Goal: Transaction & Acquisition: Obtain resource

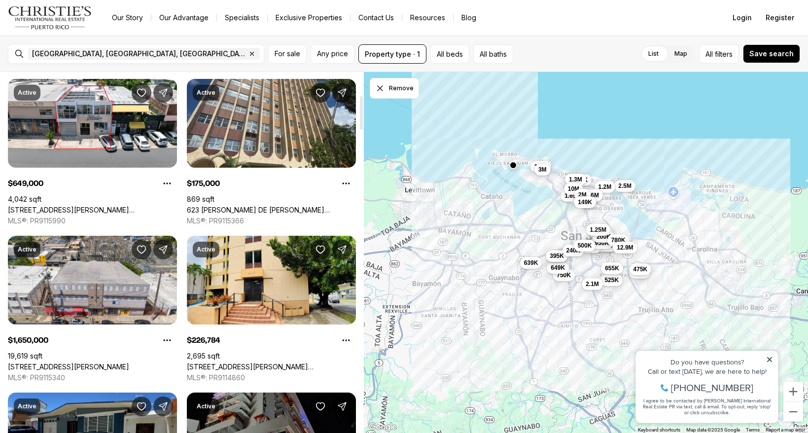
scroll to position [389, 0]
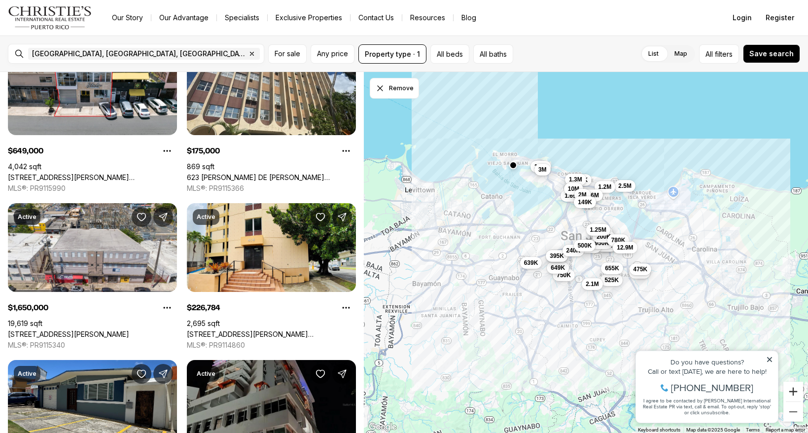
click at [792, 389] on button "Zoom in" at bounding box center [793, 391] width 20 height 20
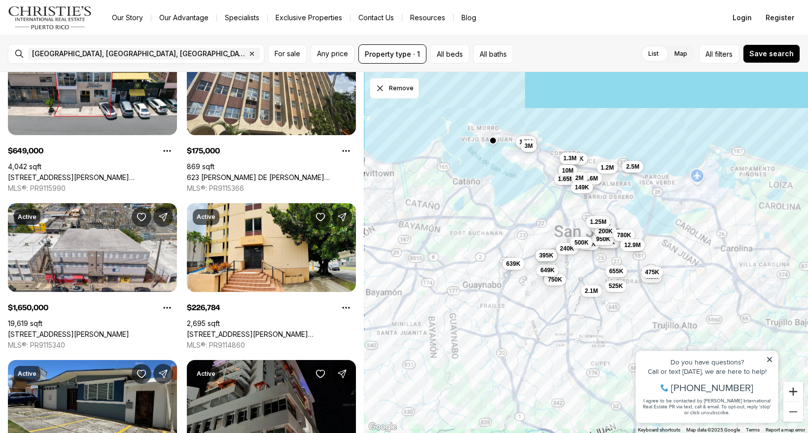
click at [792, 389] on button "Zoom in" at bounding box center [793, 391] width 20 height 20
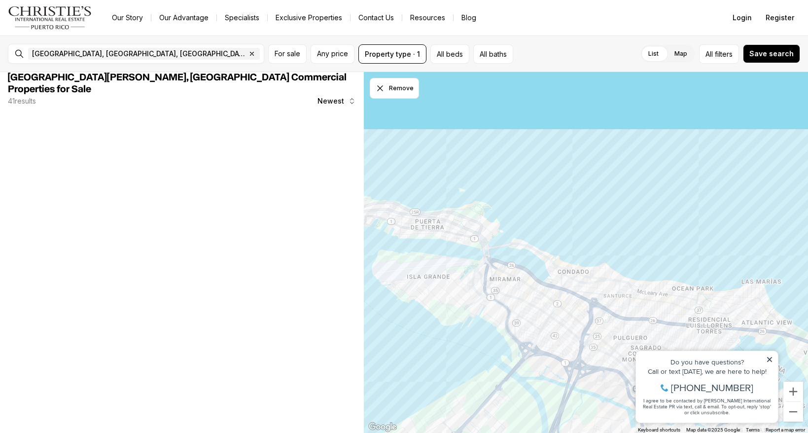
scroll to position [0, 0]
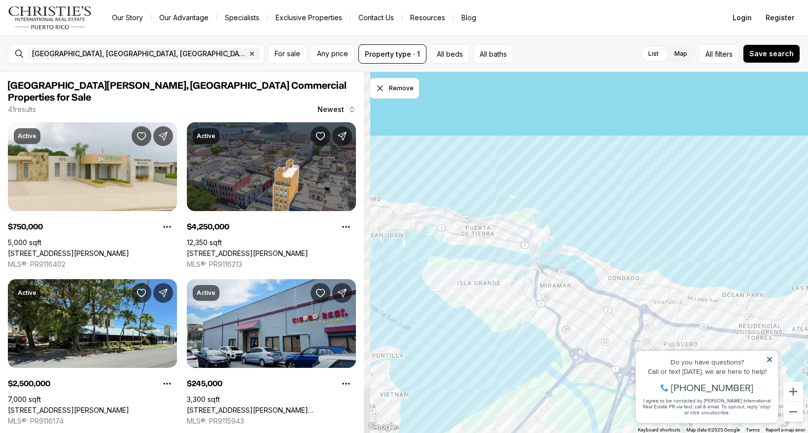
drag, startPoint x: 559, startPoint y: 113, endPoint x: 661, endPoint y: 453, distance: 354.6
click at [661, 432] on html "Go to: Homepage Our Story Our Advantage Specialists Exclusive Properties Contac…" at bounding box center [404, 216] width 808 height 433
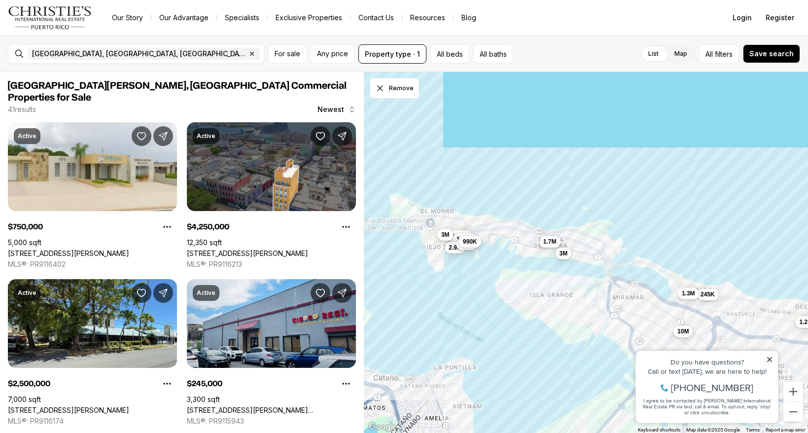
drag, startPoint x: 492, startPoint y: 301, endPoint x: 584, endPoint y: 314, distance: 93.2
click at [584, 314] on div "4.25M 1.54M 2.5M 245K 1.65M 1.6M 1.38M 2.9M 1.3M 4.5M 1.7M 3M 990K 10M 1.2M 1.6…" at bounding box center [586, 252] width 444 height 361
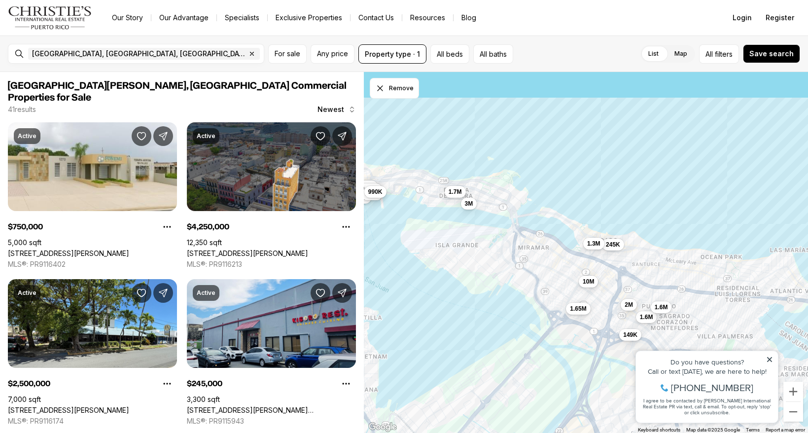
drag, startPoint x: 594, startPoint y: 314, endPoint x: 477, endPoint y: 261, distance: 128.8
click at [477, 261] on div "4.25M 1.54M 245K 1.65M 1.6M 1.38M 2.9M 1.3M 4.5M 1.7M 3M 990K 10M 1.6M 2M 149K …" at bounding box center [586, 252] width 444 height 361
click at [721, 53] on span "filters" at bounding box center [723, 54] width 18 height 10
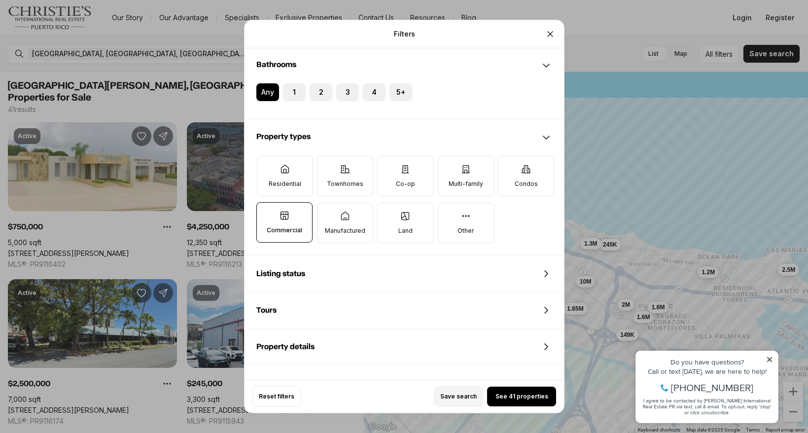
scroll to position [241, 0]
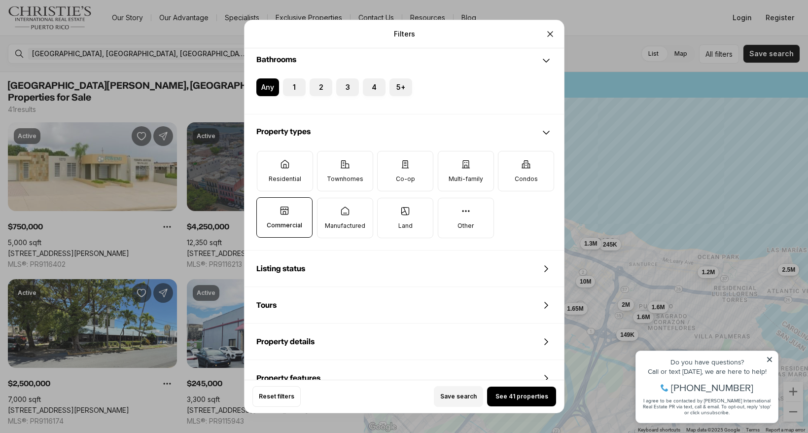
click at [546, 266] on icon at bounding box center [546, 269] width 12 height 12
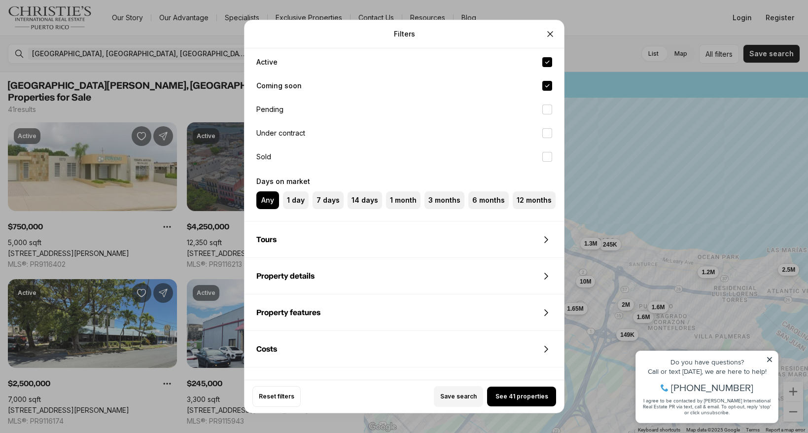
scroll to position [494, 0]
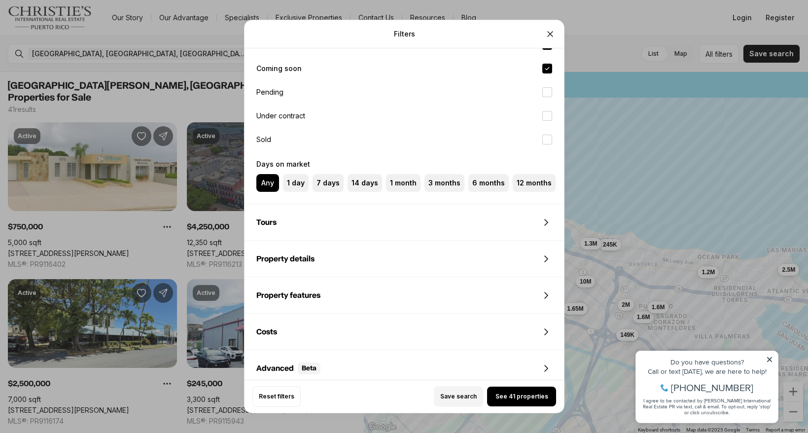
click at [368, 263] on div "Property details" at bounding box center [403, 258] width 319 height 35
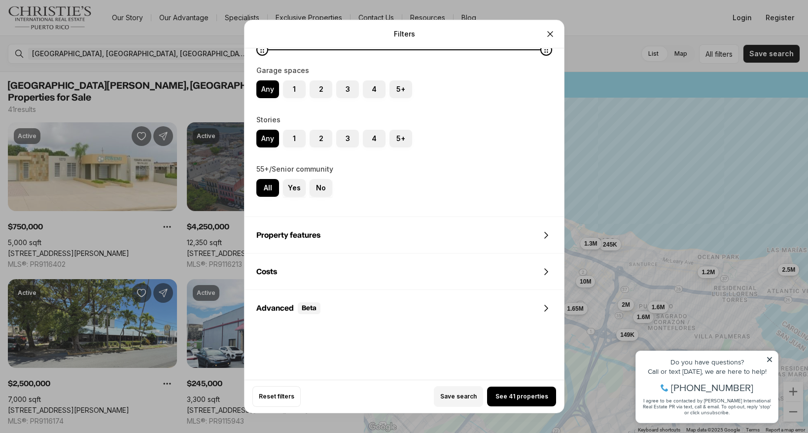
scroll to position [909, 0]
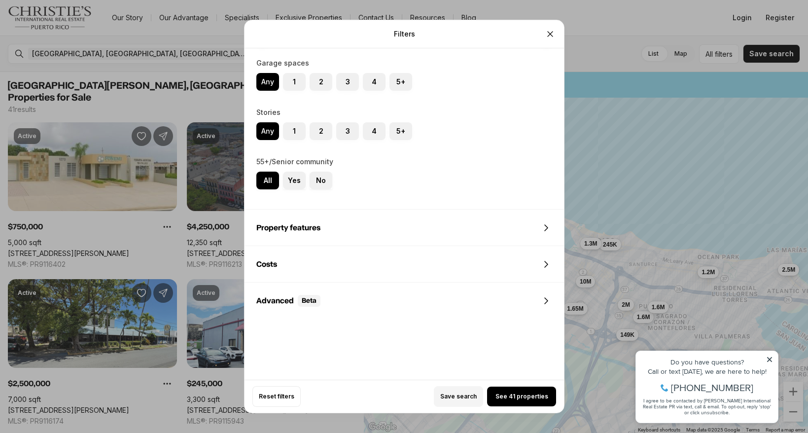
click at [311, 272] on div "Costs" at bounding box center [403, 263] width 319 height 35
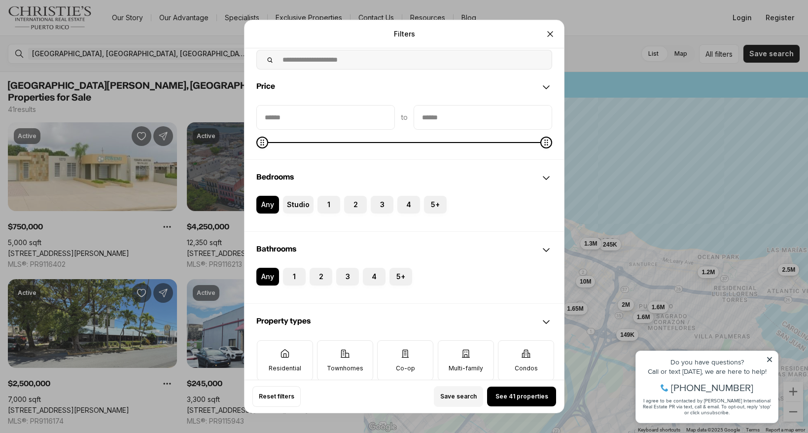
scroll to position [0, 0]
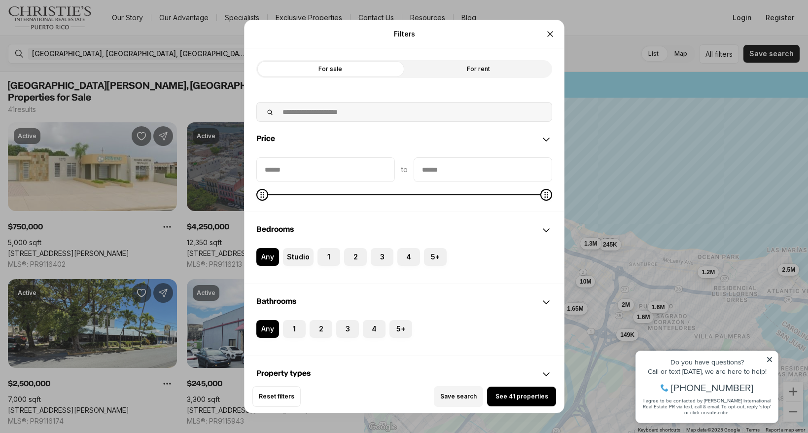
click at [463, 71] on label "For rent" at bounding box center [478, 69] width 148 height 18
click at [534, 395] on span "See 26 properties" at bounding box center [521, 396] width 54 height 8
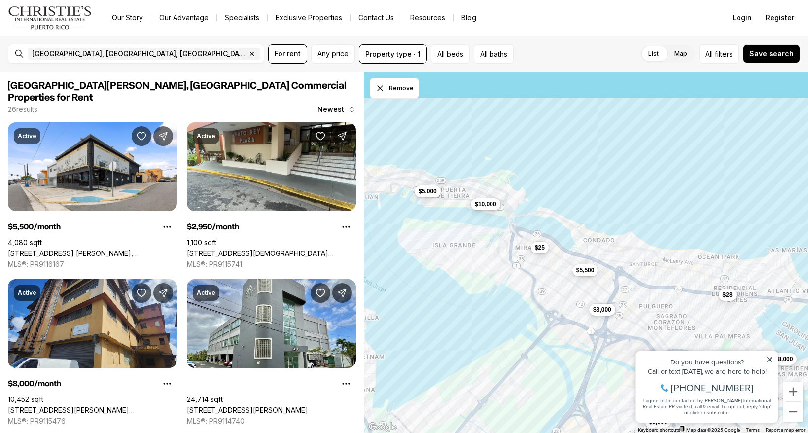
click at [606, 312] on span "$3,000" at bounding box center [602, 309] width 18 height 8
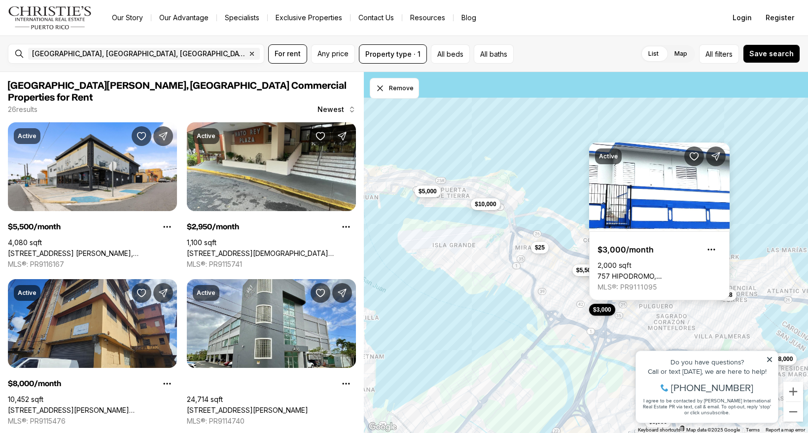
click at [526, 266] on div "$8,000 $5,000 $5,500 $3,000 $3,500 $25 $10,000 $28 $6" at bounding box center [586, 252] width 444 height 361
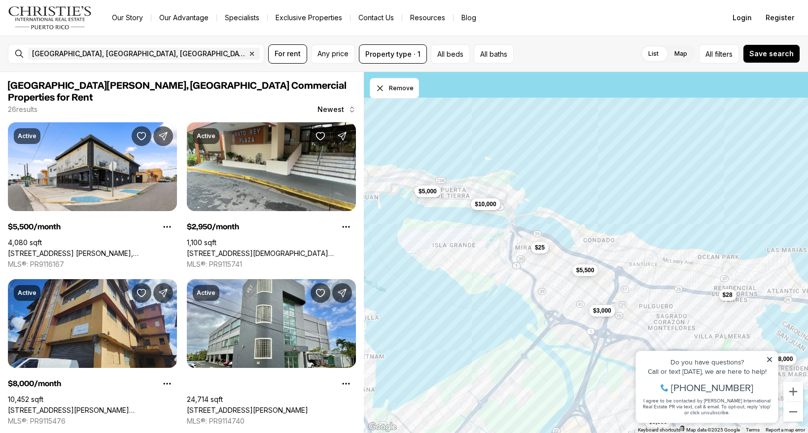
click at [429, 196] on div "$5,000" at bounding box center [427, 191] width 26 height 12
click at [427, 190] on span "$5,000" at bounding box center [427, 190] width 18 height 8
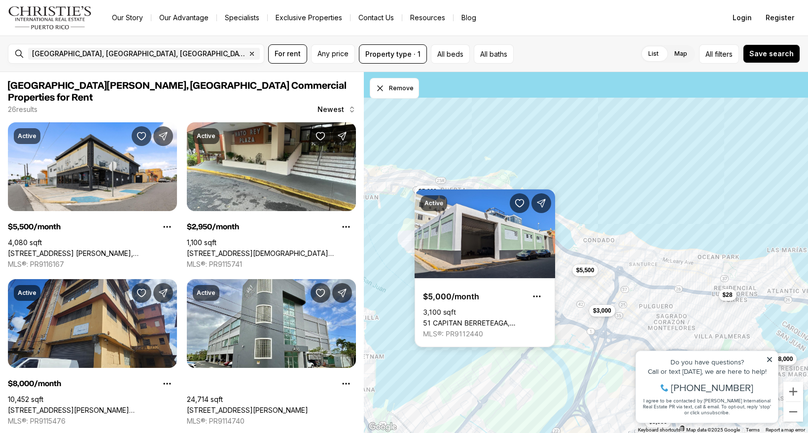
click at [570, 218] on div "$8,000 $5,000 $5,500 $3,000 $3,500 $25 $10,000 $28 $6" at bounding box center [586, 252] width 444 height 361
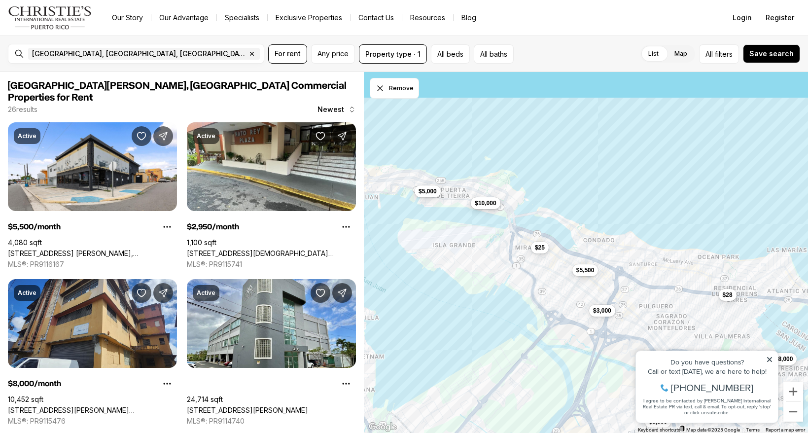
click at [486, 204] on span "$10,000" at bounding box center [485, 203] width 21 height 8
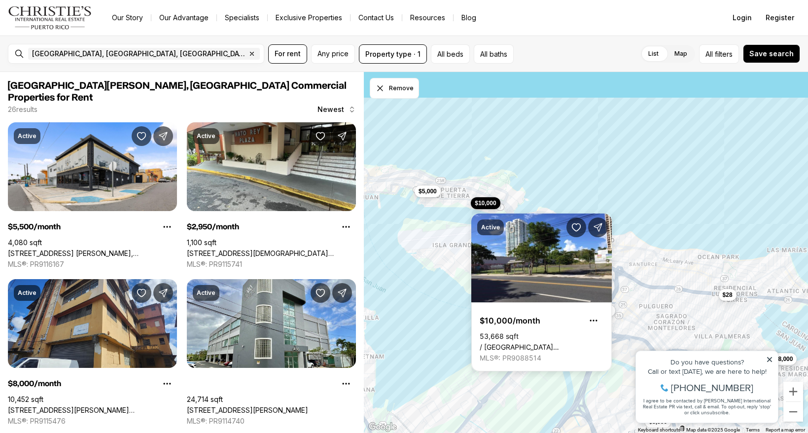
click at [648, 268] on div "$8,000 $5,000 $5,500 $3,000 $3,500 $25 $10,000 $28 $6" at bounding box center [586, 252] width 444 height 361
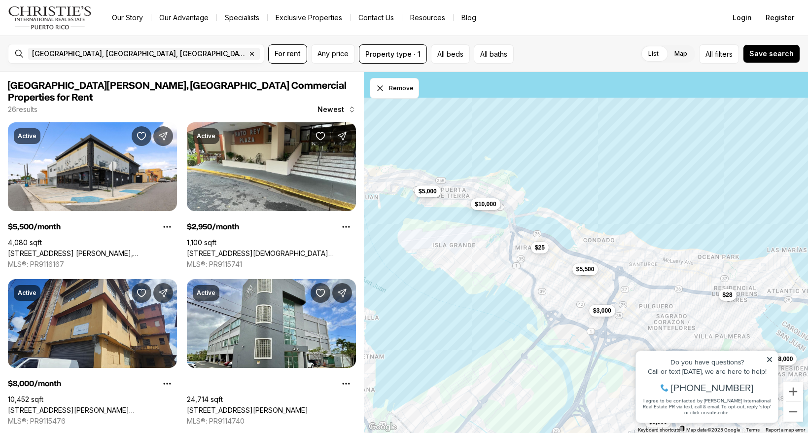
click at [580, 273] on button "$5,500" at bounding box center [585, 269] width 26 height 12
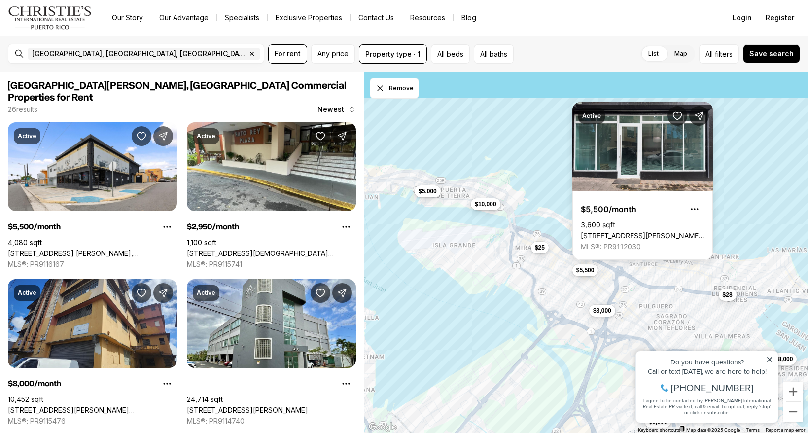
click at [750, 242] on div "$8,000 $5,000 $5,500 $3,000 $3,500 $25 $10,000 $28 $6" at bounding box center [586, 252] width 444 height 361
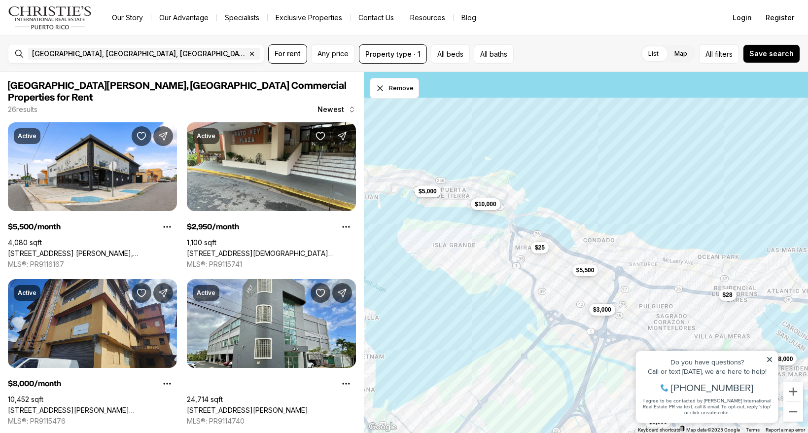
click at [598, 313] on button "$3,000" at bounding box center [602, 309] width 26 height 12
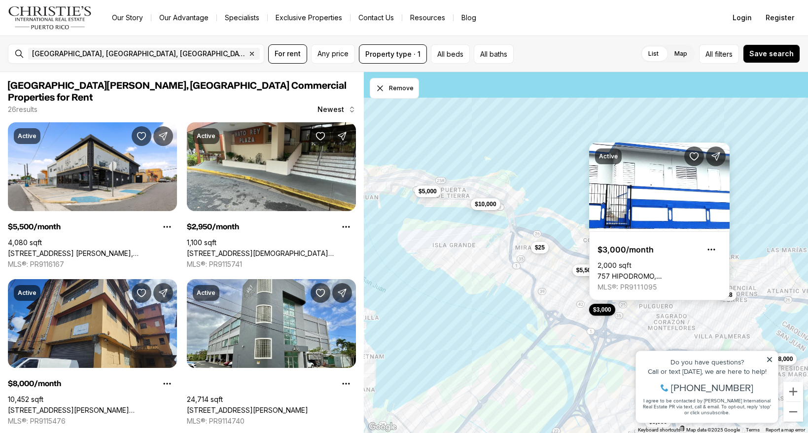
click at [742, 248] on div "$8,000 $5,000 $5,500 $3,000 $3,500 $25 $10,000 $28 $6" at bounding box center [586, 252] width 444 height 361
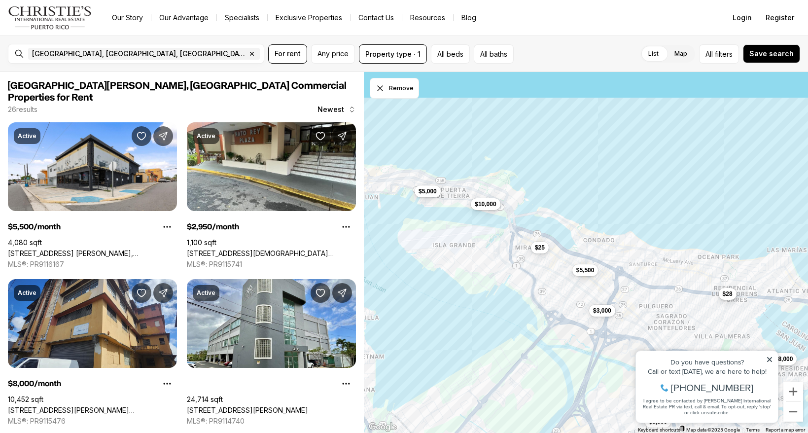
click at [729, 295] on span "$28" at bounding box center [727, 294] width 10 height 8
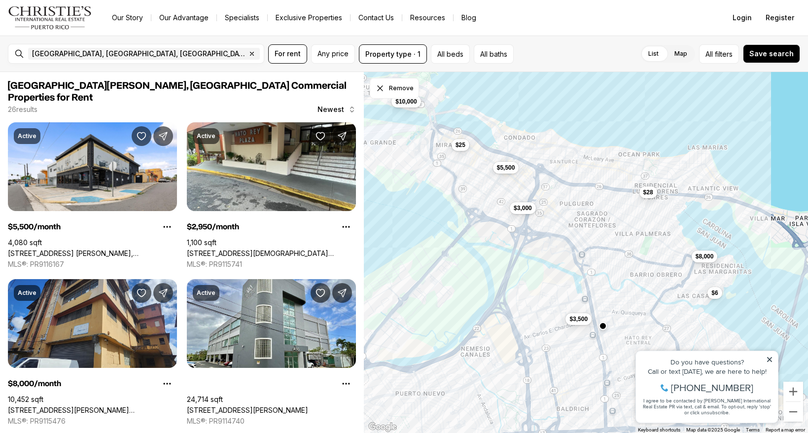
drag, startPoint x: 680, startPoint y: 309, endPoint x: 601, endPoint y: 206, distance: 130.7
click at [601, 206] on div "$8,000 $5,000 $5,500 $3,000 $3,500 $25 $10,000 $28 $6" at bounding box center [586, 252] width 444 height 361
click at [714, 257] on button "$8,000" at bounding box center [704, 254] width 26 height 12
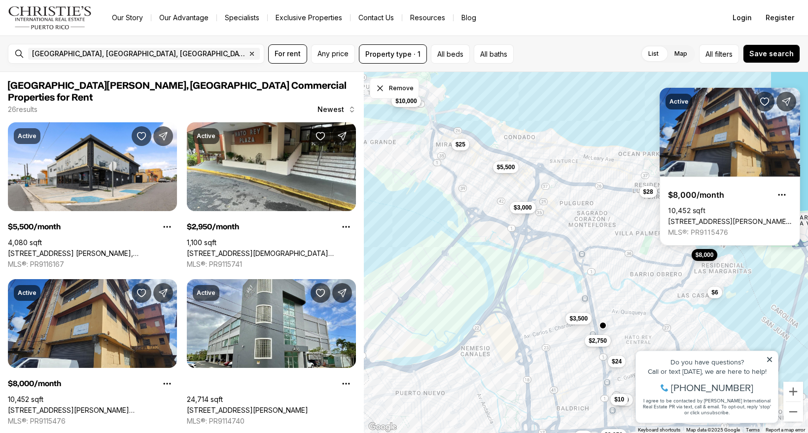
click at [606, 234] on div "$8,000 $5,500 $3,000 $3,500 $25 $10,000 $28 $6 $2,950 $2,750 $33 $24 $24 $10 $1…" at bounding box center [586, 252] width 444 height 361
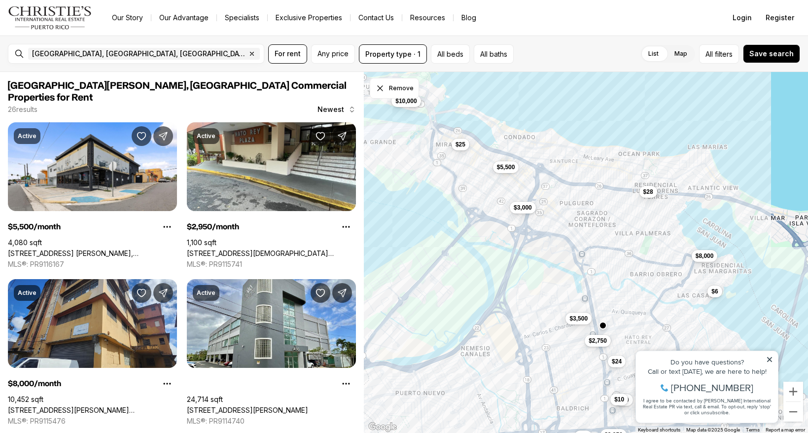
click at [711, 297] on button "$6" at bounding box center [714, 291] width 14 height 12
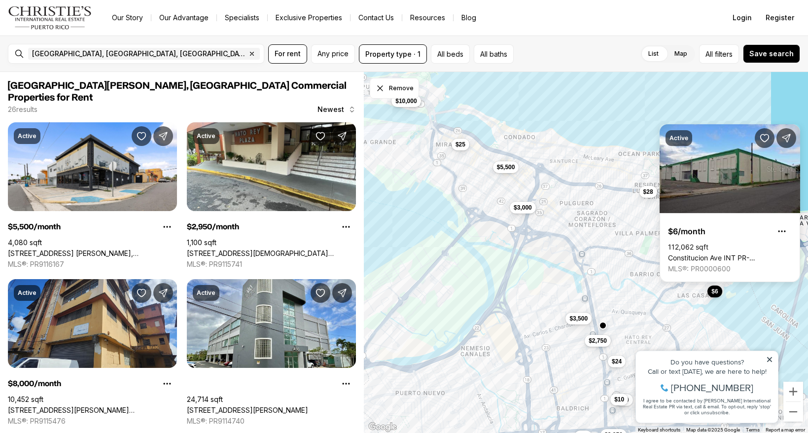
click at [549, 278] on div "$8,000 $5,500 $3,000 $3,500 $25 $10,000 $28 $6 $2,950 $2,750 $33 $24 $24 $10 $1…" at bounding box center [586, 252] width 444 height 361
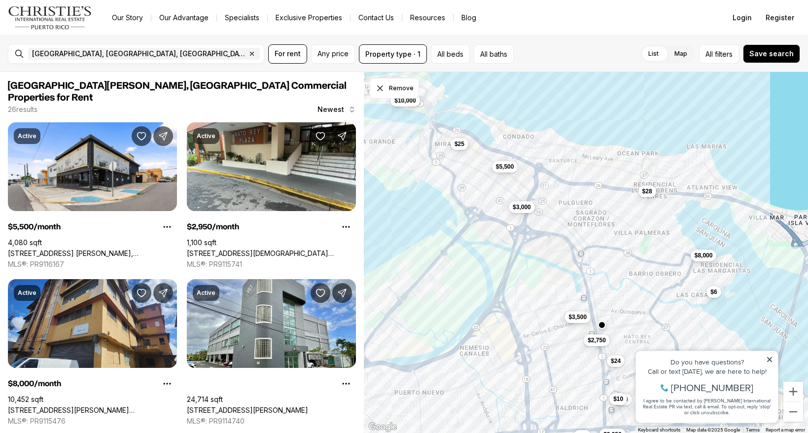
click at [571, 321] on button "$3,500" at bounding box center [578, 317] width 26 height 12
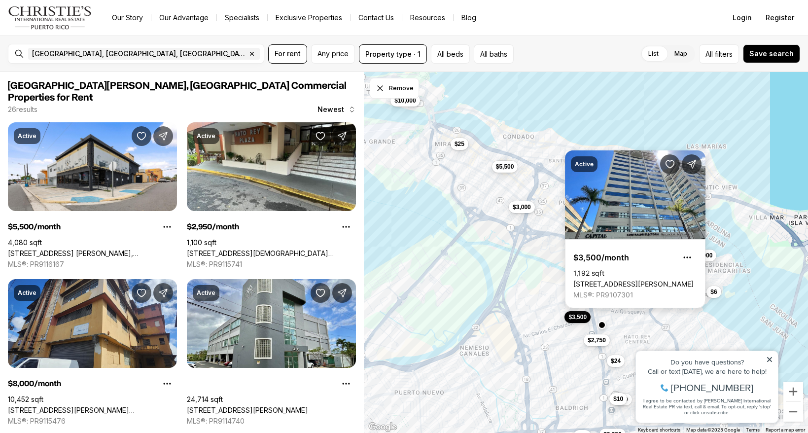
click at [673, 279] on link "[STREET_ADDRESS][PERSON_NAME]" at bounding box center [633, 283] width 120 height 9
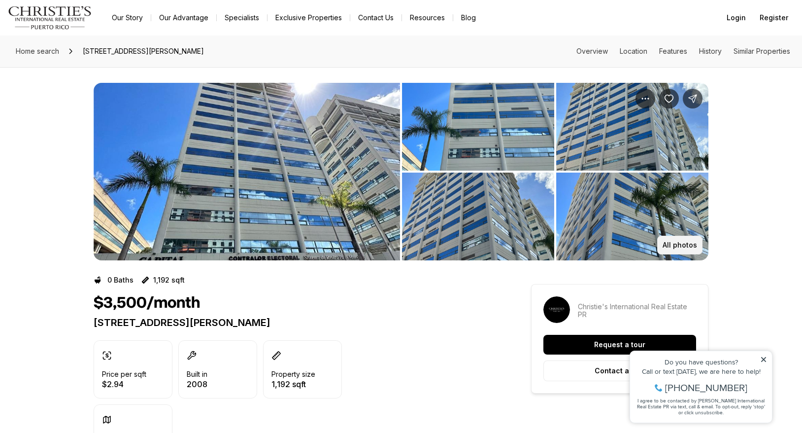
click at [671, 239] on button "All photos" at bounding box center [679, 245] width 45 height 19
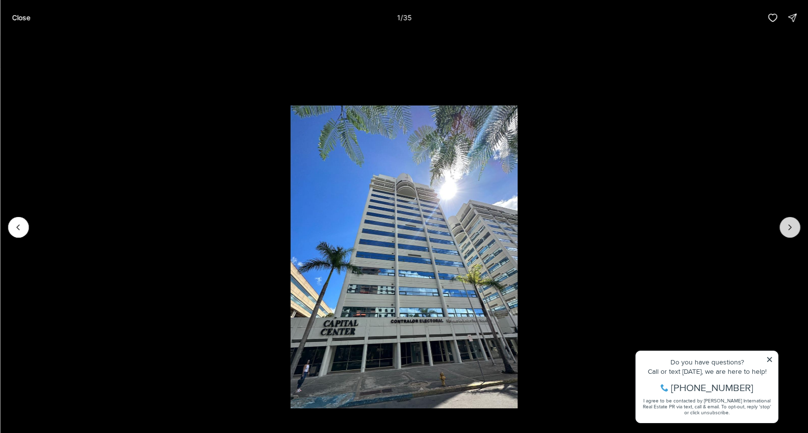
click at [787, 220] on button "Next slide" at bounding box center [789, 227] width 21 height 21
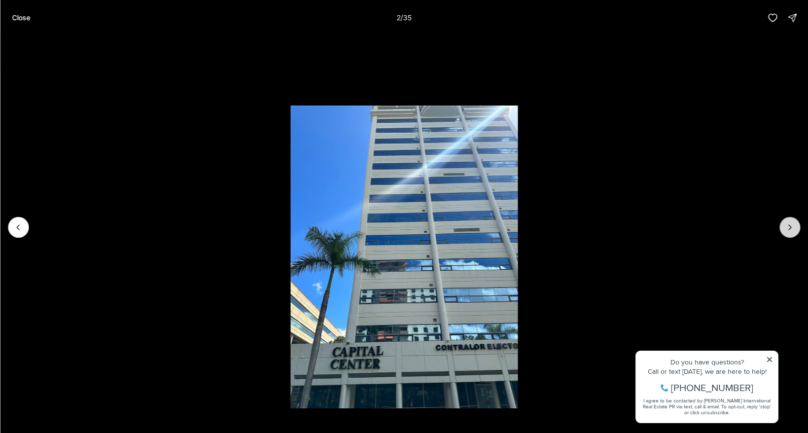
click at [789, 219] on button "Next slide" at bounding box center [789, 227] width 21 height 21
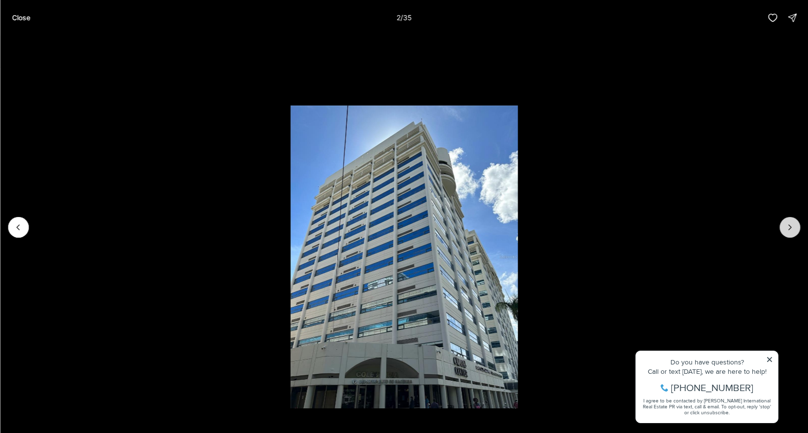
click at [790, 218] on button "Next slide" at bounding box center [789, 227] width 21 height 21
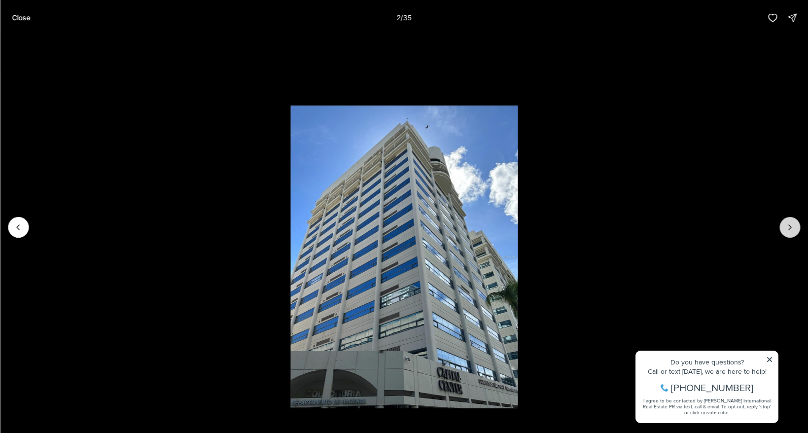
click at [790, 218] on button "Next slide" at bounding box center [789, 227] width 21 height 21
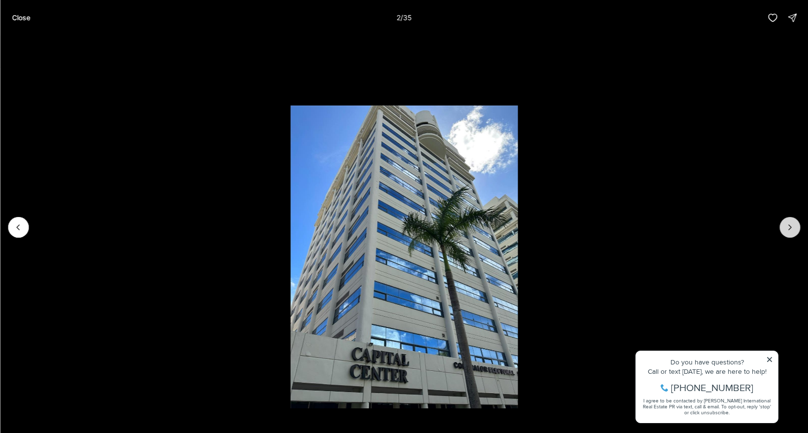
click at [790, 218] on button "Next slide" at bounding box center [789, 227] width 21 height 21
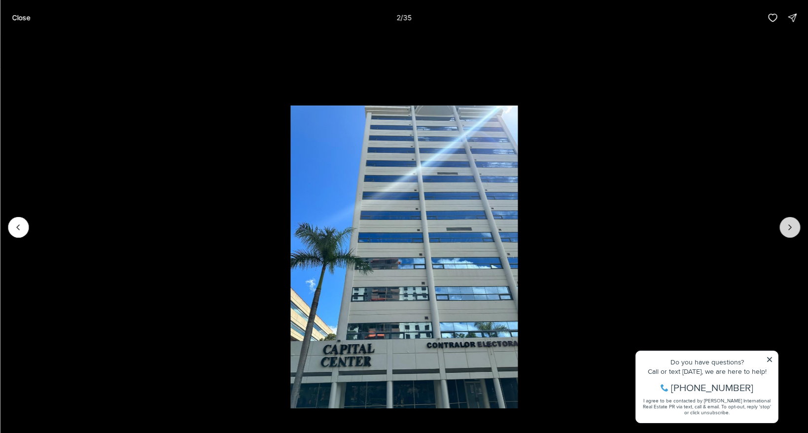
click at [790, 218] on button "Next slide" at bounding box center [789, 227] width 21 height 21
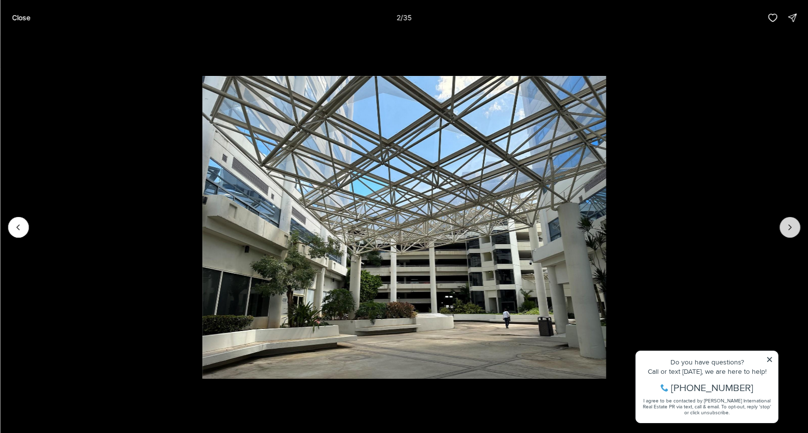
click at [790, 218] on button "Next slide" at bounding box center [789, 227] width 21 height 21
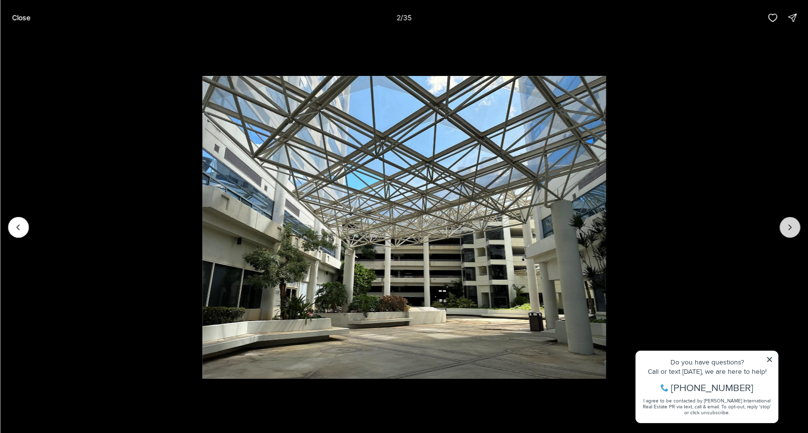
click at [790, 218] on button "Next slide" at bounding box center [789, 227] width 21 height 21
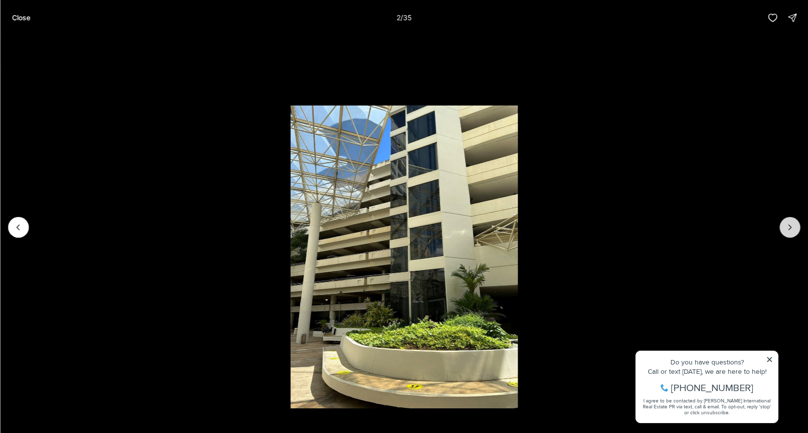
click at [790, 218] on button "Next slide" at bounding box center [789, 227] width 21 height 21
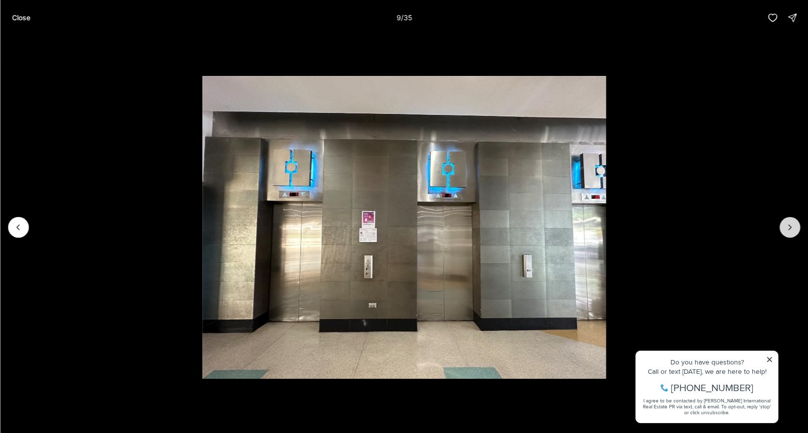
click at [790, 218] on button "Next slide" at bounding box center [789, 227] width 21 height 21
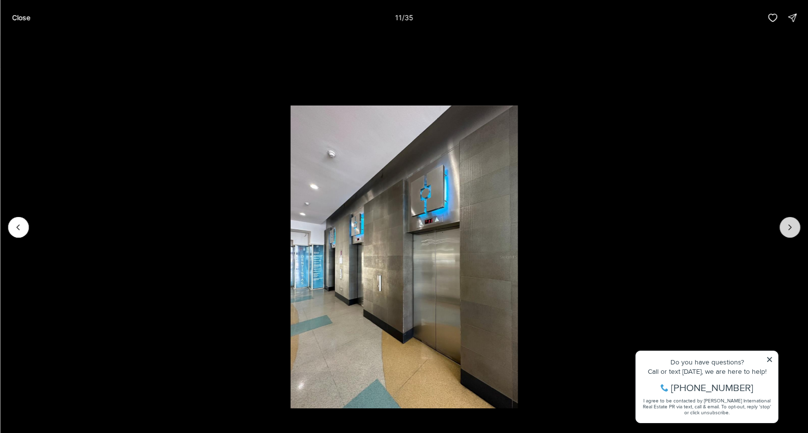
click at [791, 219] on button "Next slide" at bounding box center [789, 227] width 21 height 21
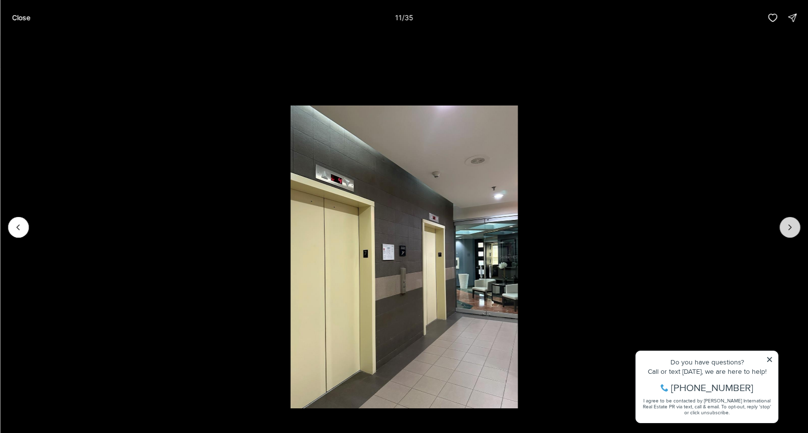
click at [792, 220] on button "Next slide" at bounding box center [789, 227] width 21 height 21
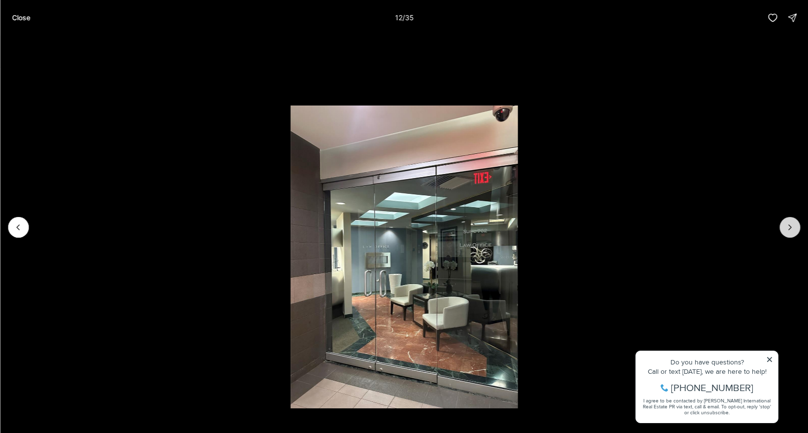
click at [792, 223] on icon "Next slide" at bounding box center [789, 227] width 10 height 10
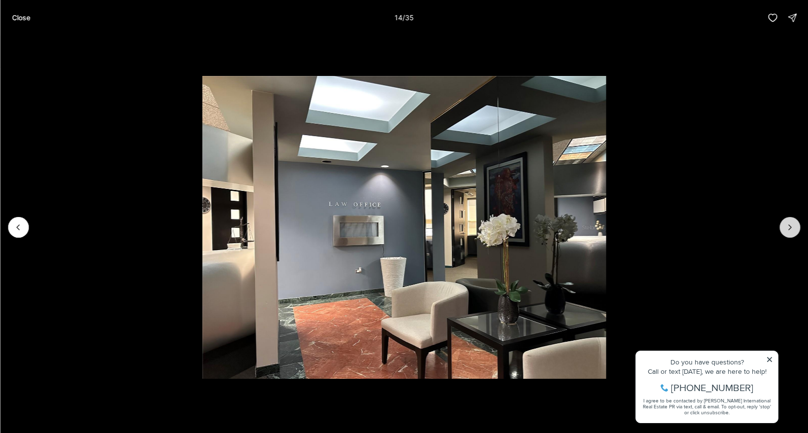
click at [792, 223] on icon "Next slide" at bounding box center [789, 227] width 10 height 10
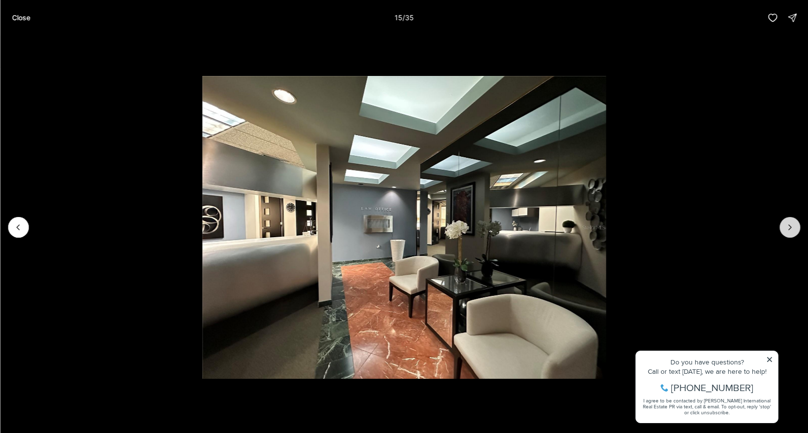
click at [792, 223] on icon "Next slide" at bounding box center [789, 227] width 10 height 10
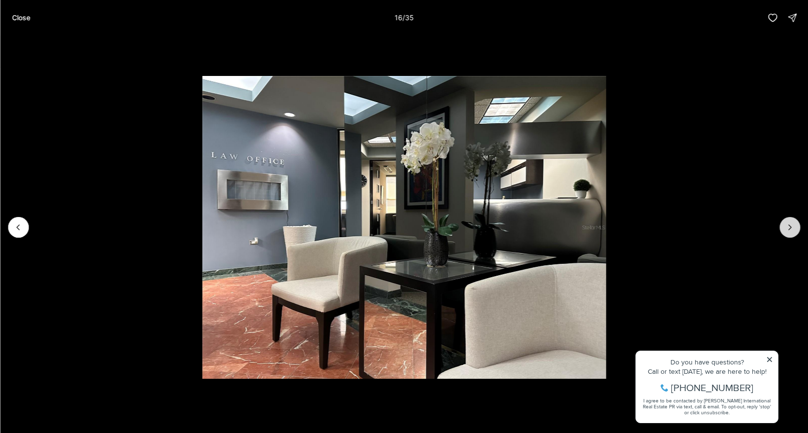
click at [792, 223] on icon "Next slide" at bounding box center [789, 227] width 10 height 10
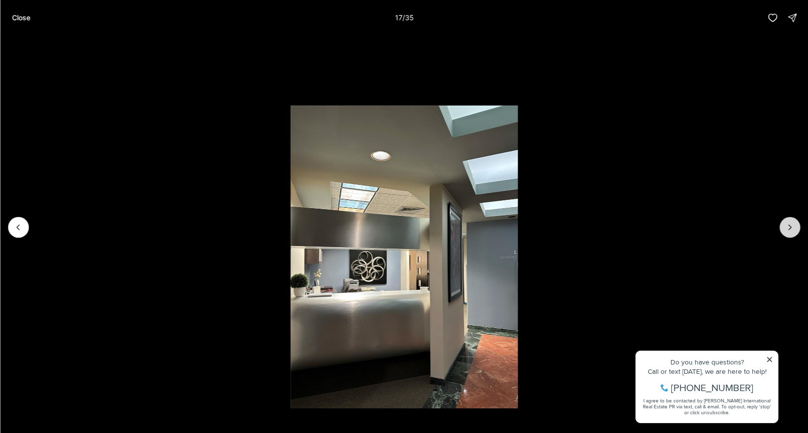
click at [792, 223] on icon "Next slide" at bounding box center [789, 227] width 10 height 10
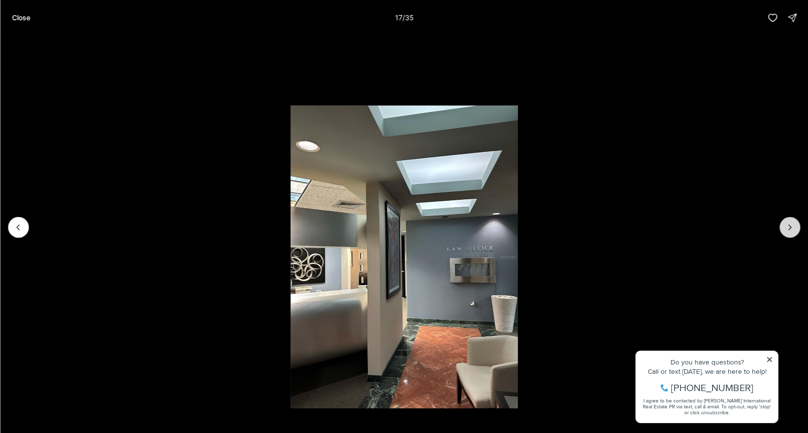
click at [792, 223] on icon "Next slide" at bounding box center [789, 227] width 10 height 10
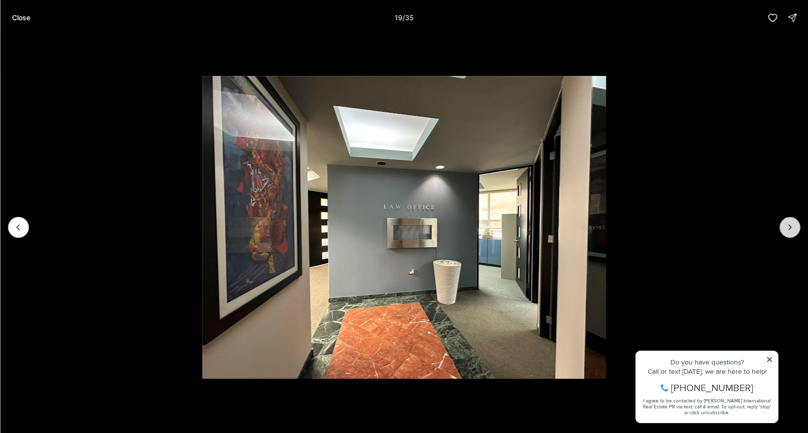
click at [792, 223] on icon "Next slide" at bounding box center [789, 227] width 10 height 10
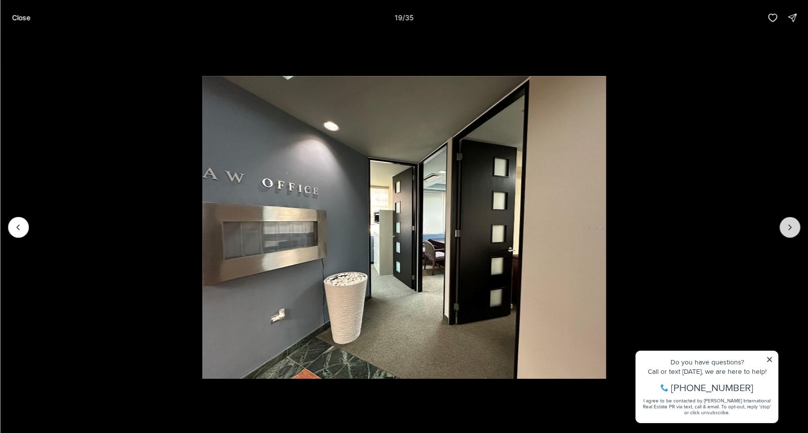
click at [792, 223] on icon "Next slide" at bounding box center [789, 227] width 10 height 10
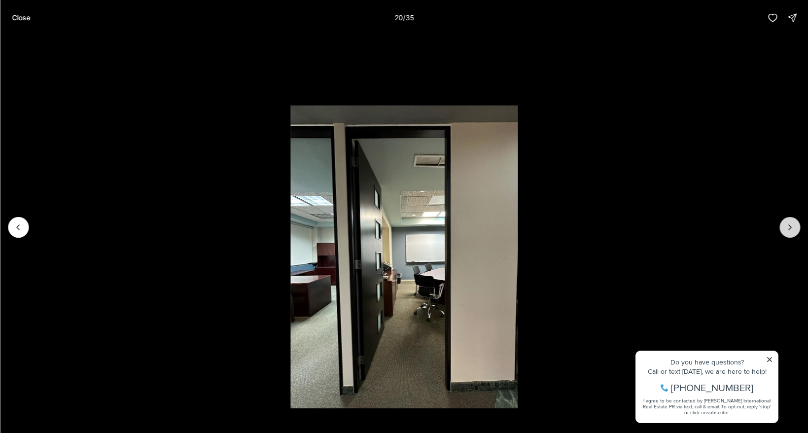
click at [792, 223] on icon "Next slide" at bounding box center [789, 227] width 10 height 10
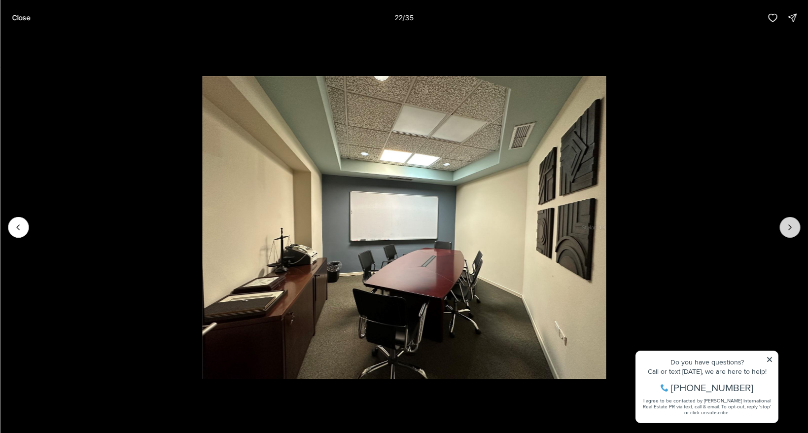
click at [792, 223] on icon "Next slide" at bounding box center [789, 227] width 10 height 10
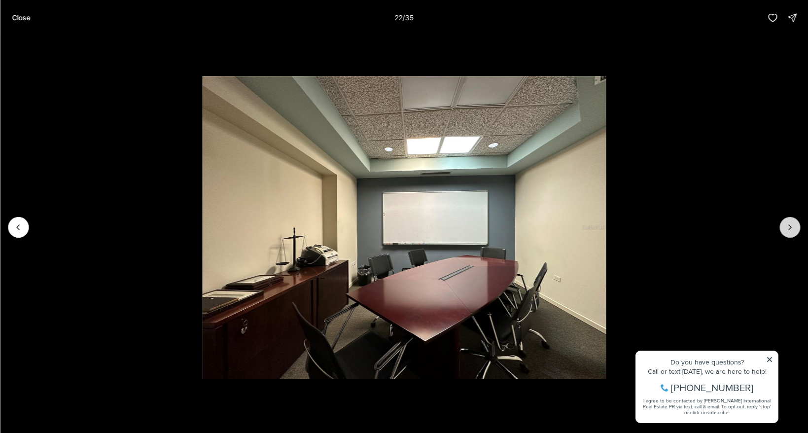
click at [792, 223] on icon "Next slide" at bounding box center [789, 227] width 10 height 10
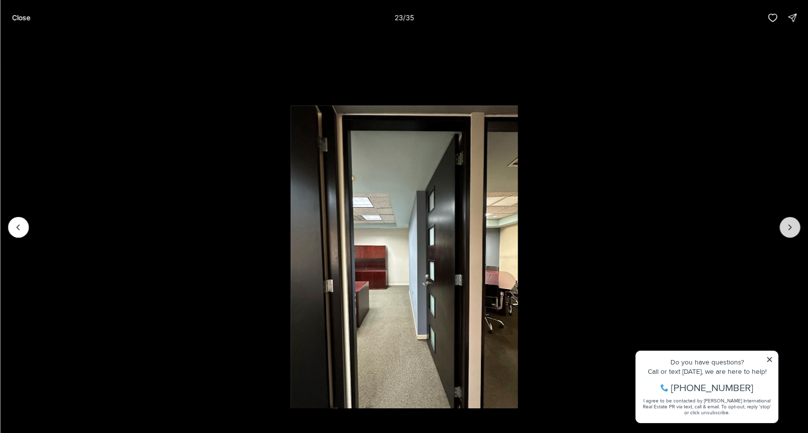
click at [792, 223] on icon "Next slide" at bounding box center [789, 227] width 10 height 10
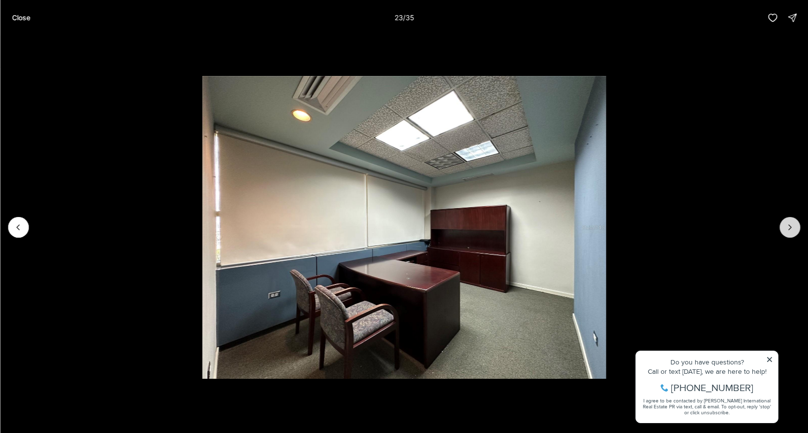
click at [792, 223] on icon "Next slide" at bounding box center [789, 227] width 10 height 10
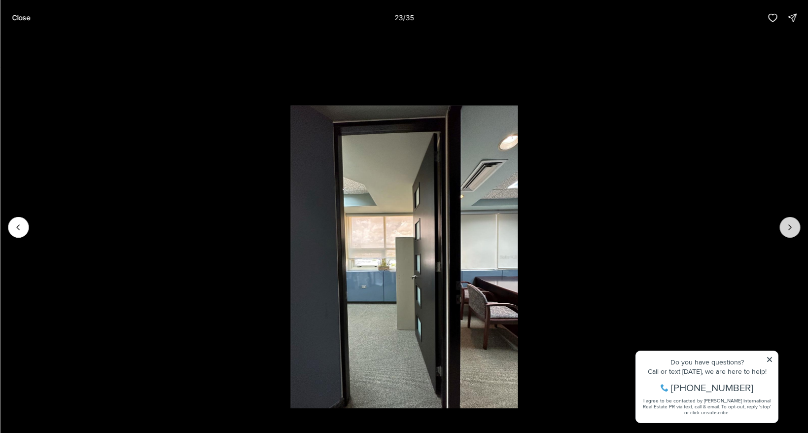
click at [792, 223] on icon "Next slide" at bounding box center [789, 227] width 10 height 10
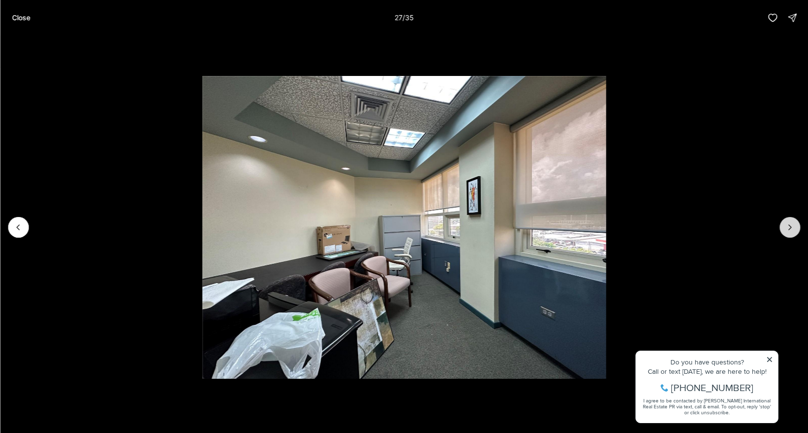
click at [792, 223] on icon "Next slide" at bounding box center [789, 227] width 10 height 10
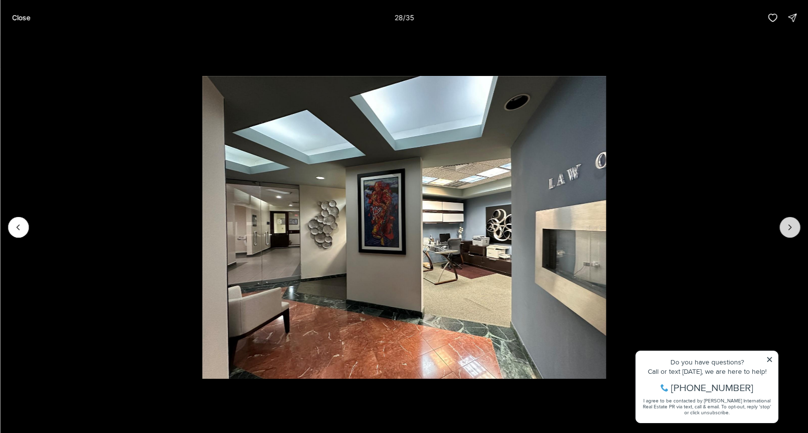
click at [792, 223] on icon "Next slide" at bounding box center [789, 227] width 10 height 10
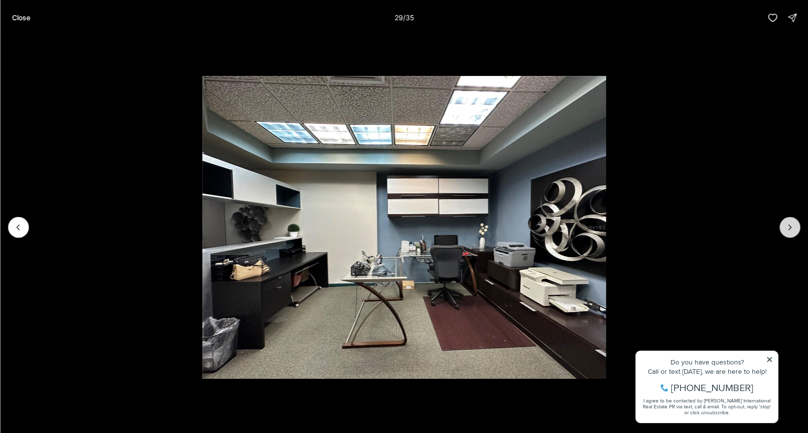
click at [792, 223] on icon "Next slide" at bounding box center [789, 227] width 10 height 10
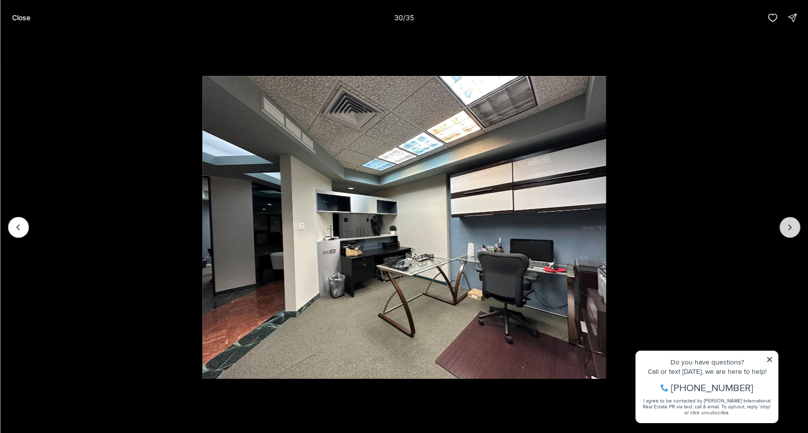
click at [792, 223] on icon "Next slide" at bounding box center [789, 227] width 10 height 10
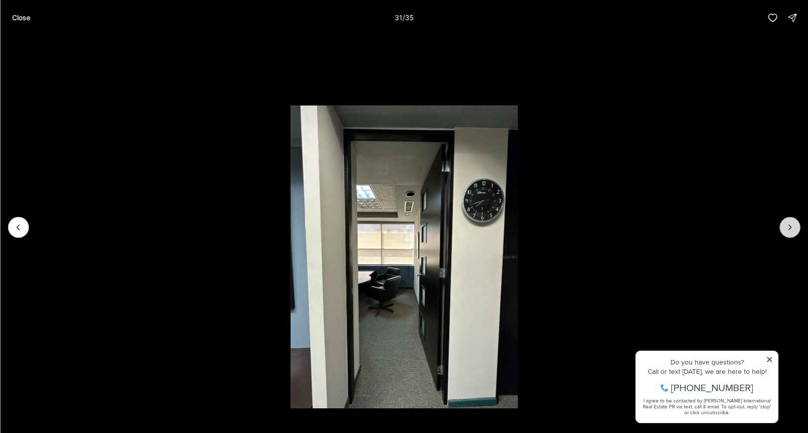
click at [792, 223] on icon "Next slide" at bounding box center [789, 227] width 10 height 10
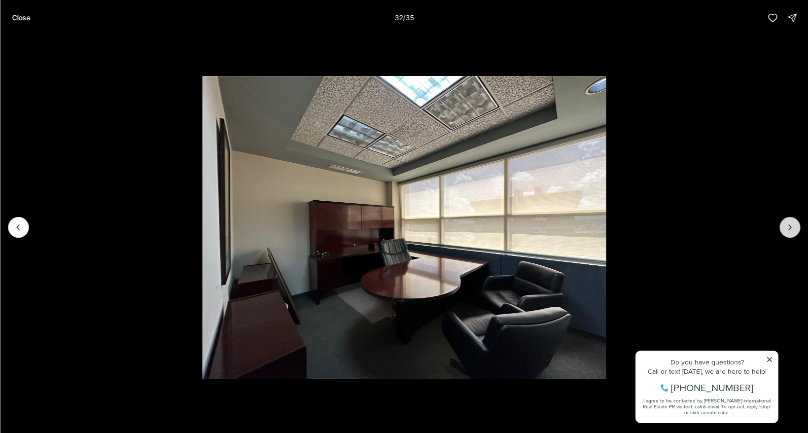
click at [792, 223] on icon "Next slide" at bounding box center [789, 227] width 10 height 10
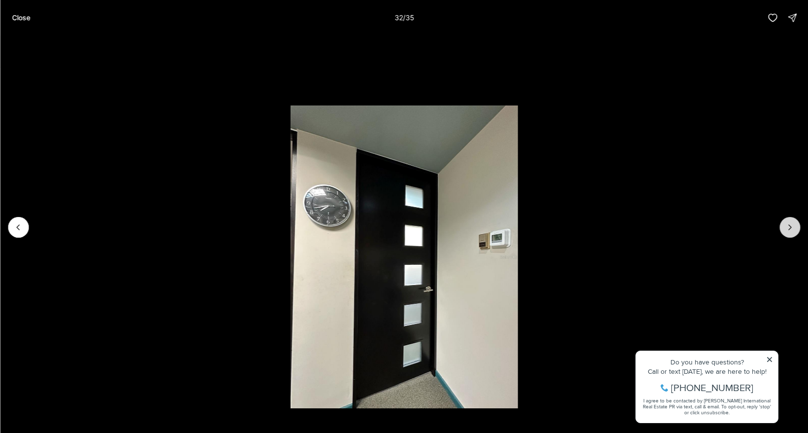
click at [792, 223] on icon "Next slide" at bounding box center [789, 227] width 10 height 10
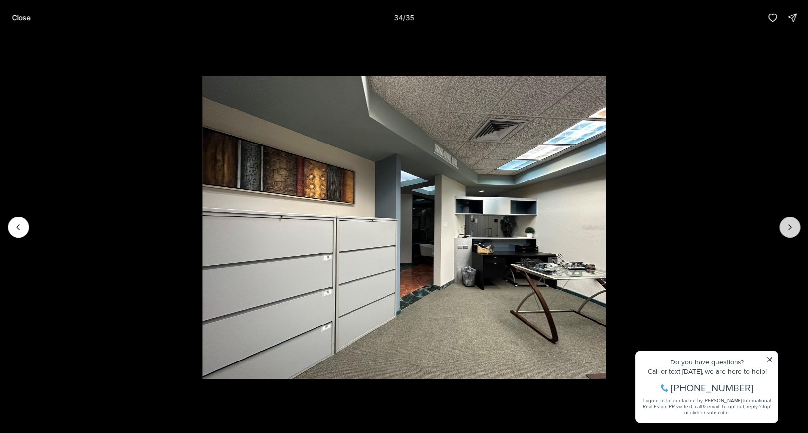
click at [792, 223] on icon "Next slide" at bounding box center [789, 227] width 10 height 10
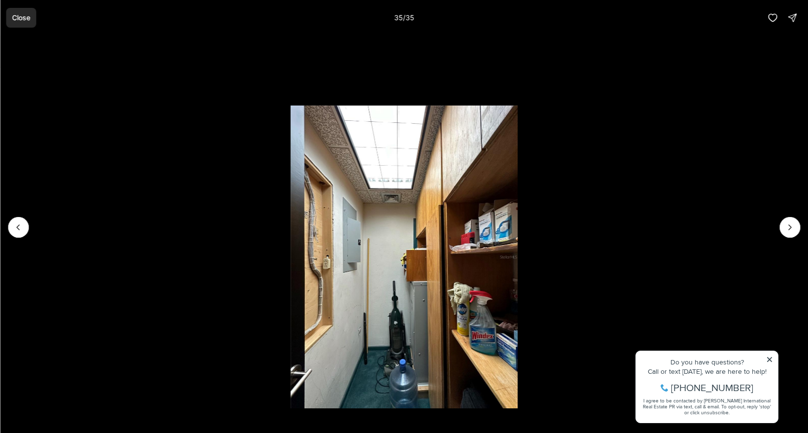
click at [24, 15] on p "Close" at bounding box center [21, 18] width 18 height 8
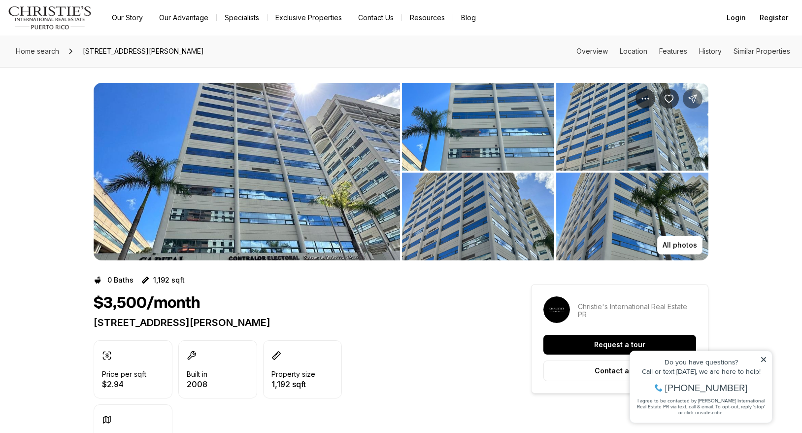
click at [696, 99] on icon "Share Property: 239 ARTERIAL HOSTOS AVE" at bounding box center [693, 99] width 10 height 10
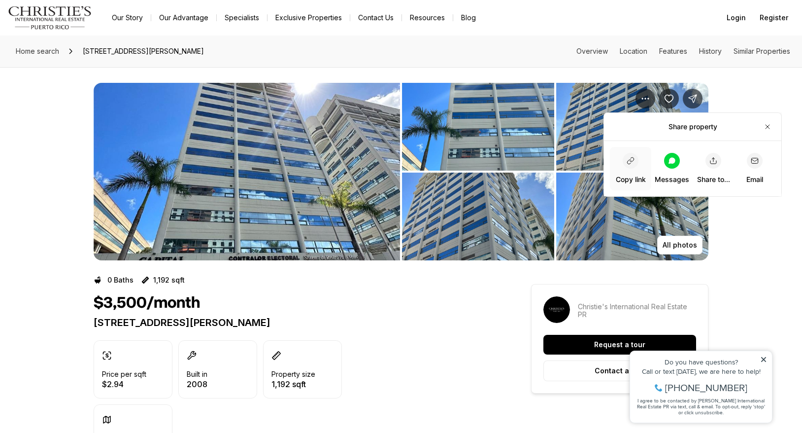
click at [632, 158] on icon "button" at bounding box center [631, 161] width 8 height 8
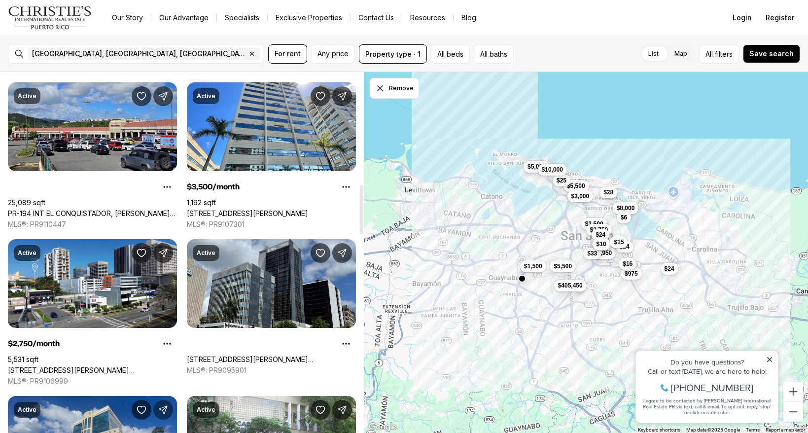
scroll to position [824, 0]
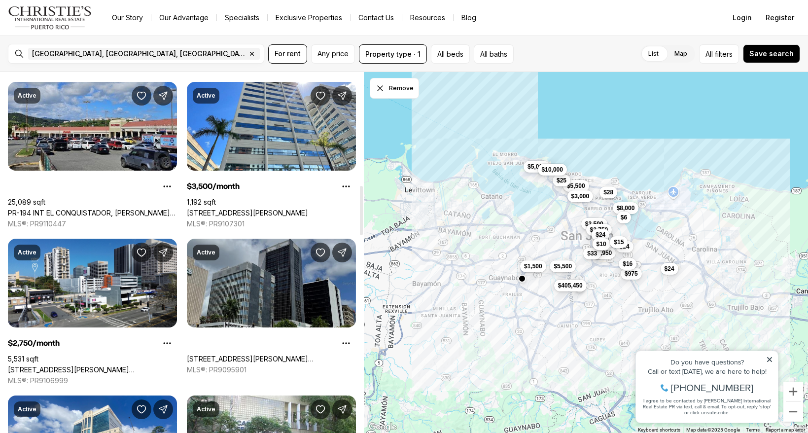
click at [311, 354] on link "[STREET_ADDRESS][PERSON_NAME][PERSON_NAME][PERSON_NAME]" at bounding box center [271, 358] width 169 height 9
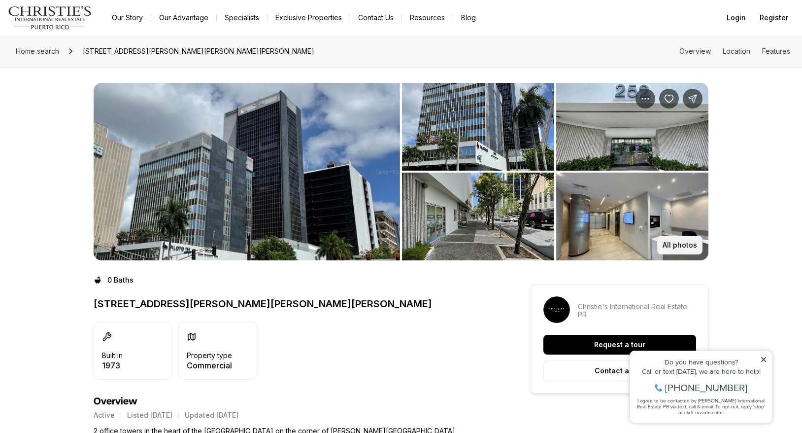
click at [692, 246] on p "All photos" at bounding box center [680, 245] width 34 height 8
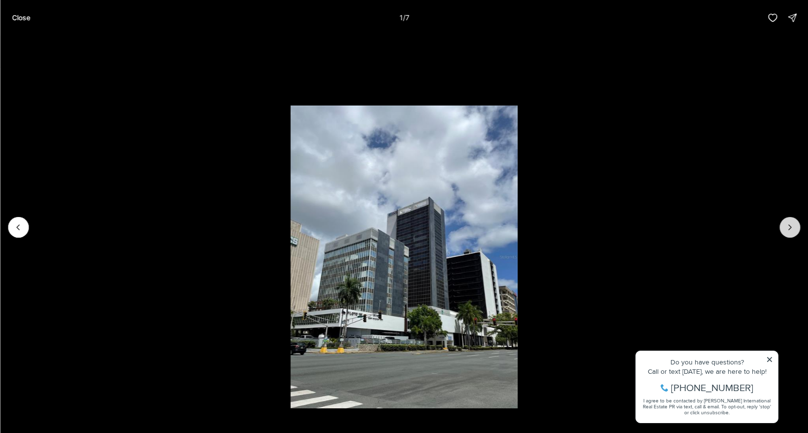
click at [791, 220] on button "Next slide" at bounding box center [789, 227] width 21 height 21
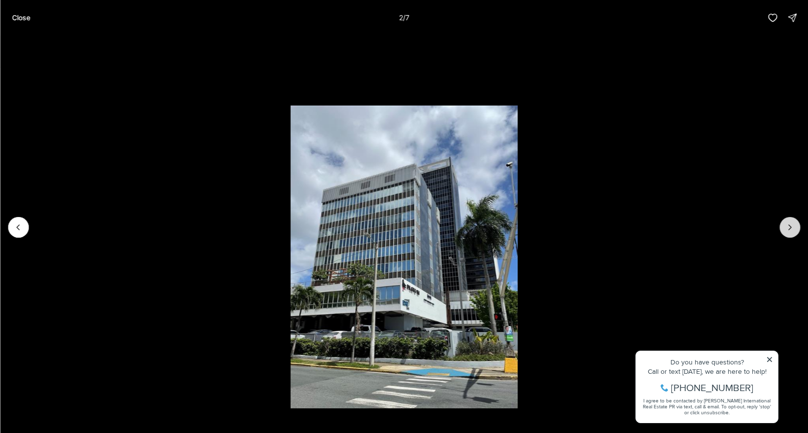
click at [790, 223] on icon "Next slide" at bounding box center [789, 227] width 10 height 10
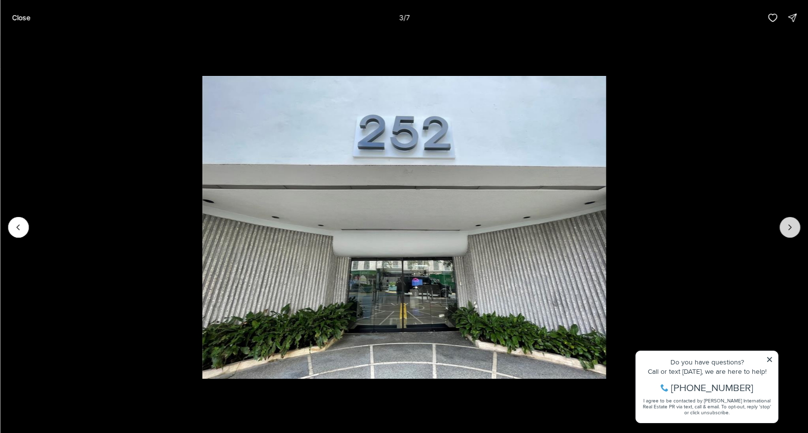
click at [790, 223] on icon "Next slide" at bounding box center [789, 227] width 10 height 10
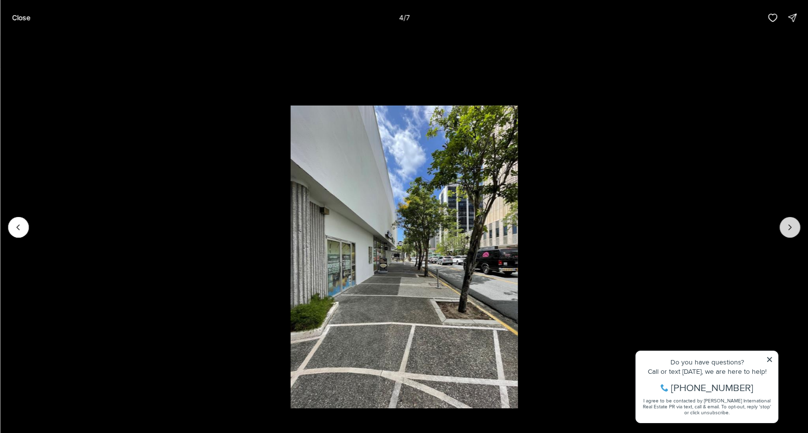
click at [790, 223] on icon "Next slide" at bounding box center [789, 227] width 10 height 10
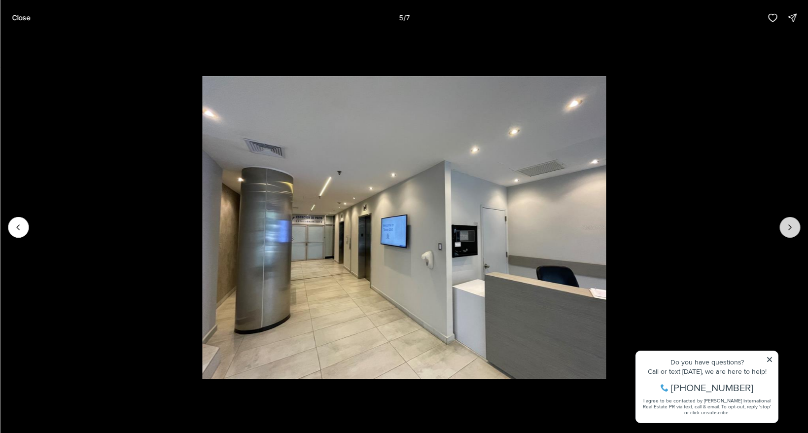
click at [788, 228] on icon "Next slide" at bounding box center [789, 227] width 10 height 10
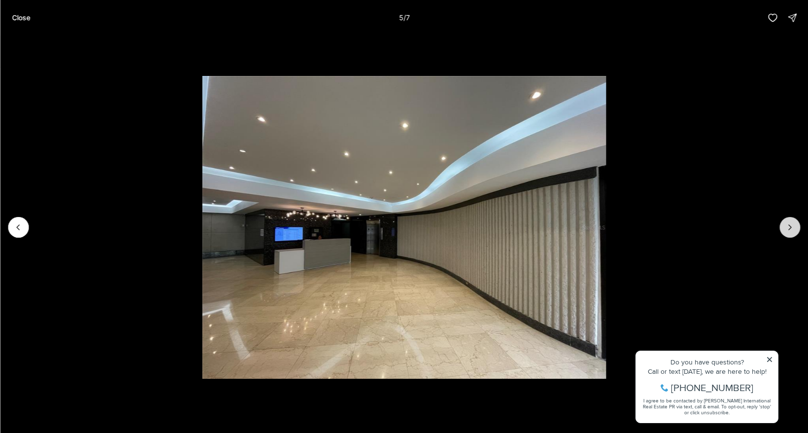
click at [788, 228] on icon "Next slide" at bounding box center [789, 227] width 10 height 10
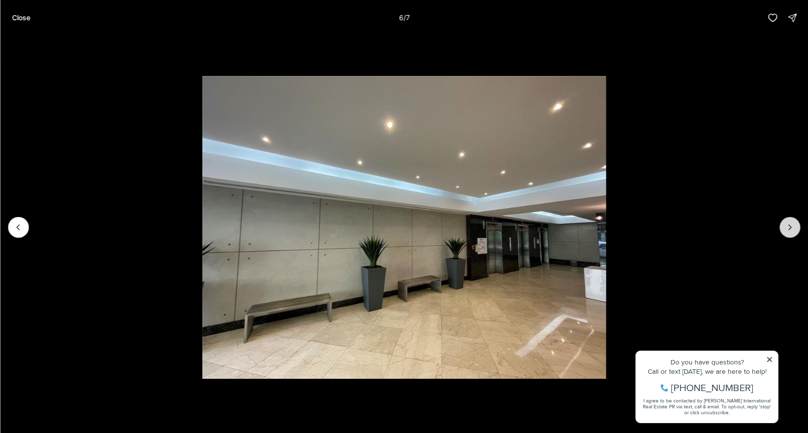
click at [788, 228] on div at bounding box center [789, 227] width 21 height 21
click at [792, 229] on div at bounding box center [789, 227] width 21 height 21
click at [791, 227] on div at bounding box center [789, 227] width 21 height 21
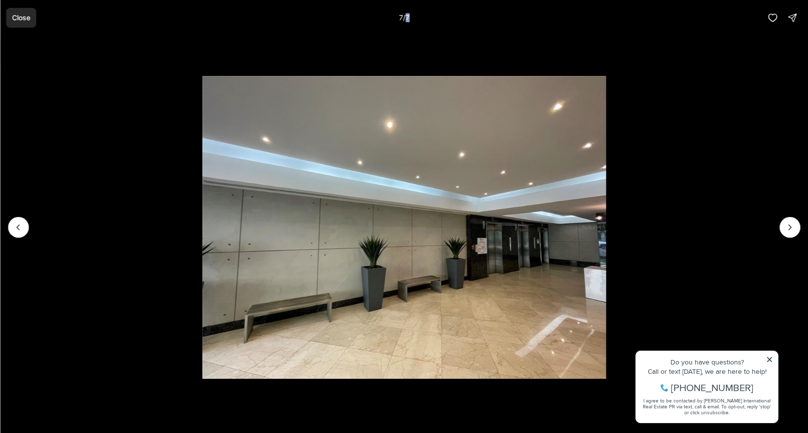
click at [15, 24] on button "Close" at bounding box center [21, 18] width 30 height 20
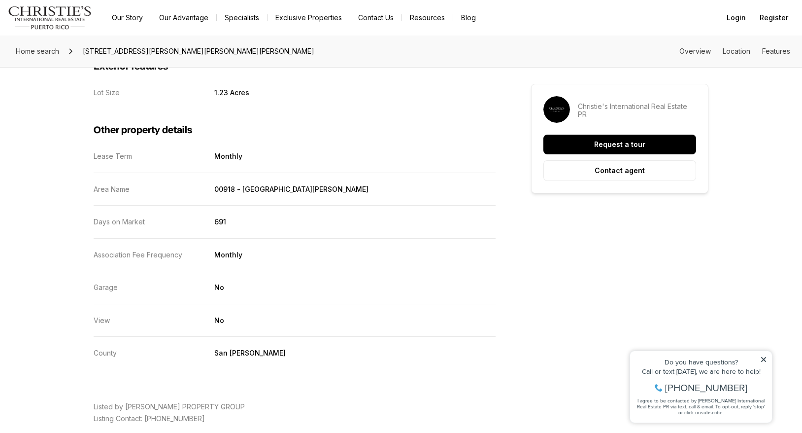
scroll to position [935, 0]
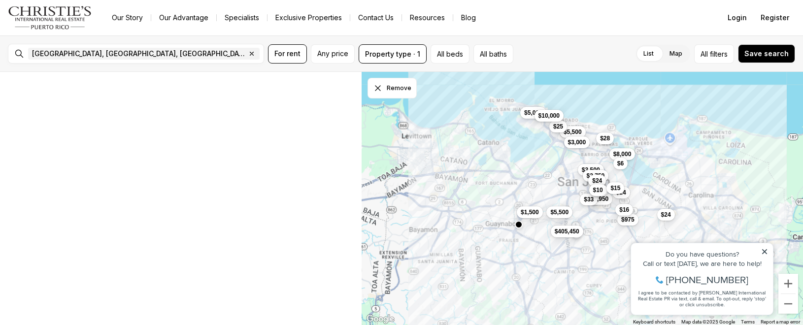
scroll to position [1351, 0]
